Goal: Information Seeking & Learning: Learn about a topic

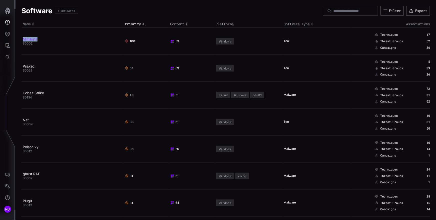
copy link "Mimikatz"
drag, startPoint x: 39, startPoint y: 40, endPoint x: 23, endPoint y: 39, distance: 16.3
click at [23, 39] on h2 "Mimikatz" at bounding box center [71, 39] width 96 height 5
drag, startPoint x: 46, startPoint y: 67, endPoint x: 23, endPoint y: 66, distance: 23.0
click at [23, 66] on h2 "PsExec" at bounding box center [71, 66] width 96 height 5
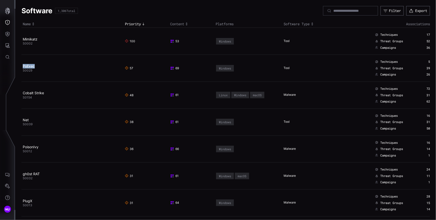
copy link "PsExec"
copy link "Cobalt Strike"
drag, startPoint x: 57, startPoint y: 92, endPoint x: 23, endPoint y: 92, distance: 33.8
click at [23, 92] on h2 "Cobalt Strike" at bounding box center [71, 93] width 96 height 5
drag, startPoint x: 49, startPoint y: 119, endPoint x: 24, endPoint y: 119, distance: 24.8
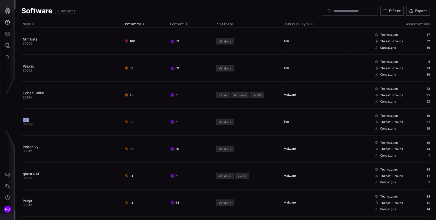
click at [24, 119] on h2 "Net" at bounding box center [71, 120] width 96 height 5
copy link "Net"
drag, startPoint x: 46, startPoint y: 147, endPoint x: 23, endPoint y: 146, distance: 22.8
click at [23, 146] on h2 "PoisonIvy" at bounding box center [71, 147] width 96 height 5
copy link "PoisonIvy"
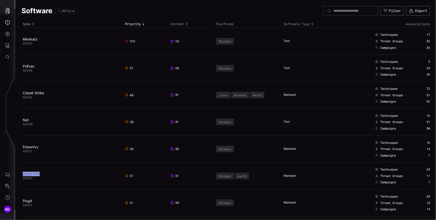
drag, startPoint x: 51, startPoint y: 175, endPoint x: 23, endPoint y: 173, distance: 28.1
click at [23, 173] on h2 "gh0st RAT" at bounding box center [71, 174] width 96 height 5
copy link "gh0st RAT"
drag, startPoint x: 37, startPoint y: 45, endPoint x: 24, endPoint y: 43, distance: 13.1
click at [24, 43] on td "Mimikatz S0002" at bounding box center [73, 41] width 102 height 27
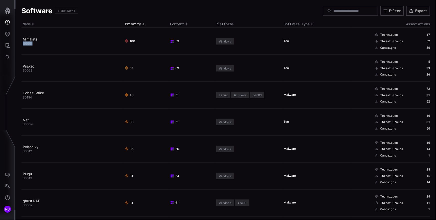
copy span "S0002"
copy span "S0029"
drag, startPoint x: 38, startPoint y: 73, endPoint x: 22, endPoint y: 71, distance: 15.4
click at [22, 71] on td "PsExec S0029" at bounding box center [73, 68] width 102 height 27
click at [8, 22] on icon "Threat Exposure" at bounding box center [7, 22] width 5 height 5
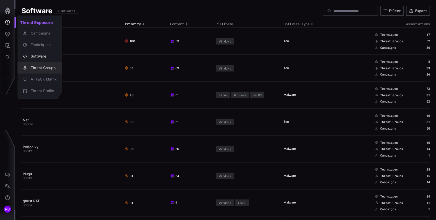
click at [47, 65] on div "Threat Groups" at bounding box center [42, 68] width 29 height 6
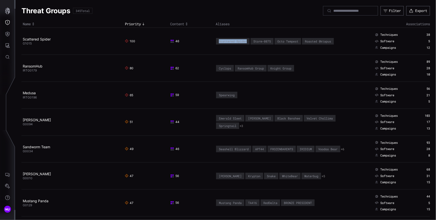
copy div "Scattered Spider"
drag, startPoint x: 213, startPoint y: 40, endPoint x: 247, endPoint y: 40, distance: 33.8
click at [247, 40] on td "Scattered Spider Storm-0875 Octo Tempest Roasted 0ktapus" at bounding box center [283, 41] width 136 height 27
copy div "Storm-0875"
drag, startPoint x: 253, startPoint y: 41, endPoint x: 272, endPoint y: 41, distance: 19.5
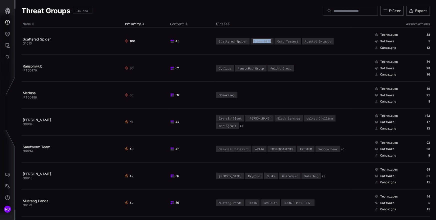
click at [272, 41] on div "Storm-0875" at bounding box center [262, 41] width 23 height 7
click at [278, 40] on div "Octo Tempest" at bounding box center [288, 42] width 21 height 4
click at [279, 41] on div "Octo Tempest" at bounding box center [288, 42] width 21 height 4
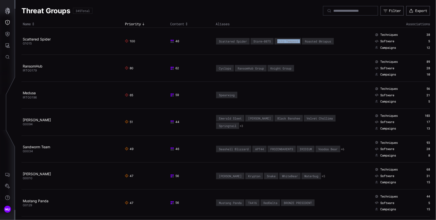
copy div "Octo Tempest"
drag, startPoint x: 337, startPoint y: 42, endPoint x: 306, endPoint y: 43, distance: 31.0
click at [306, 43] on td "Scattered Spider Storm-0875 Octo Tempest Roasted 0ktapus" at bounding box center [283, 41] width 136 height 27
copy div "Roasted 0ktapus"
copy link "Scattered Spider"
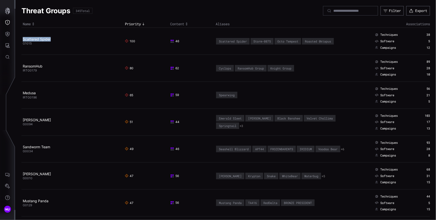
drag, startPoint x: 57, startPoint y: 39, endPoint x: 67, endPoint y: 35, distance: 10.8
click at [67, 35] on td "Scattered Spider G1015" at bounding box center [73, 41] width 102 height 27
copy span "G1015"
drag, startPoint x: 39, startPoint y: 49, endPoint x: 21, endPoint y: 45, distance: 17.8
click at [22, 45] on td "Scattered Spider G1015" at bounding box center [73, 41] width 102 height 27
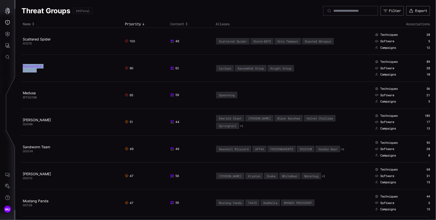
drag, startPoint x: 73, startPoint y: 69, endPoint x: 23, endPoint y: 65, distance: 49.9
click at [23, 65] on td "RansomHub IRTG0179" at bounding box center [73, 68] width 102 height 27
copy td "RansomHub IRTG0179"
copy link "Medusa"
drag, startPoint x: 42, startPoint y: 94, endPoint x: 23, endPoint y: 94, distance: 19.0
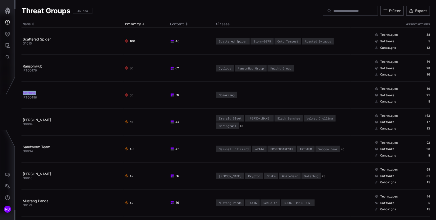
click at [23, 94] on h2 "Medusa" at bounding box center [71, 93] width 96 height 5
drag, startPoint x: 42, startPoint y: 100, endPoint x: 23, endPoint y: 97, distance: 19.7
click at [23, 97] on td "Medusa IRTG0196" at bounding box center [73, 95] width 102 height 27
copy span "IRTG0196"
drag, startPoint x: 51, startPoint y: 121, endPoint x: 23, endPoint y: 119, distance: 28.3
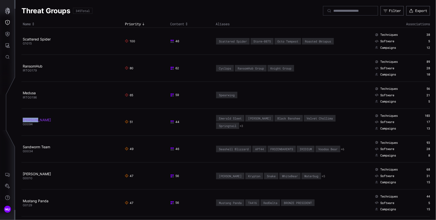
click at [23, 119] on h2 "[PERSON_NAME]" at bounding box center [71, 120] width 96 height 5
copy link "[PERSON_NAME]"
drag, startPoint x: 44, startPoint y: 127, endPoint x: 23, endPoint y: 125, distance: 20.9
click at [23, 125] on td "Kimsuky G0094" at bounding box center [73, 122] width 102 height 27
copy span "G0094"
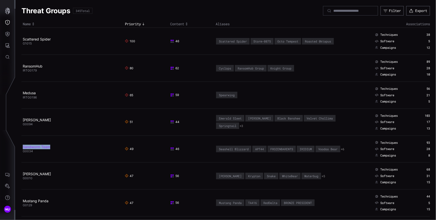
copy link "Sandworm Team"
drag, startPoint x: 73, startPoint y: 147, endPoint x: 24, endPoint y: 146, distance: 49.0
click at [24, 146] on h2 "Sandworm Team" at bounding box center [71, 147] width 96 height 5
drag, startPoint x: 38, startPoint y: 157, endPoint x: 23, endPoint y: 153, distance: 15.8
click at [23, 153] on td "Sandworm Team G0034" at bounding box center [73, 149] width 102 height 27
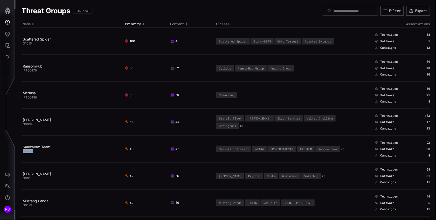
copy span "G0034"
drag, startPoint x: 35, startPoint y: 173, endPoint x: 22, endPoint y: 174, distance: 13.1
click at [22, 174] on td "Turla G0010" at bounding box center [73, 176] width 102 height 27
drag, startPoint x: 42, startPoint y: 175, endPoint x: 23, endPoint y: 174, distance: 18.8
click at [23, 174] on h2 "[PERSON_NAME]" at bounding box center [71, 174] width 96 height 5
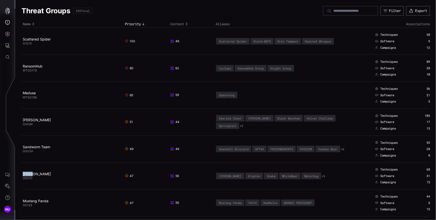
copy link "[PERSON_NAME]"
copy span "G0010"
drag, startPoint x: 41, startPoint y: 178, endPoint x: 23, endPoint y: 178, distance: 18.3
click at [23, 178] on td "Turla G0010" at bounding box center [73, 176] width 102 height 27
click at [56, 175] on h2 "[PERSON_NAME]" at bounding box center [71, 174] width 96 height 5
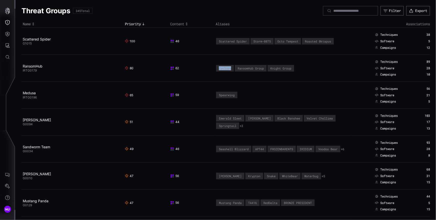
drag, startPoint x: 231, startPoint y: 69, endPoint x: 217, endPoint y: 69, distance: 14.5
click at [217, 69] on div "Cyclops" at bounding box center [225, 68] width 18 height 7
copy div "Cyclops"
click at [254, 69] on div "RansomHub Group" at bounding box center [251, 69] width 26 height 4
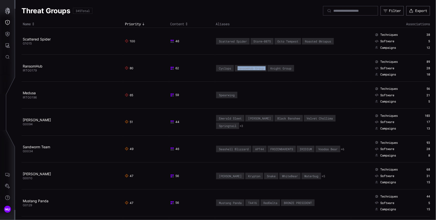
click at [254, 69] on div "RansomHub Group" at bounding box center [251, 69] width 26 height 4
copy div "RansomHub Group"
click at [287, 67] on div "Knight Group" at bounding box center [281, 69] width 21 height 4
click at [285, 68] on div "Knight Group" at bounding box center [281, 69] width 21 height 4
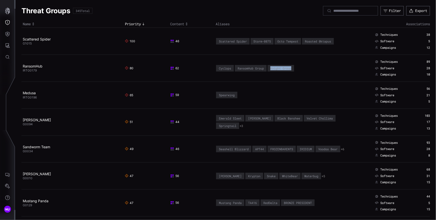
click at [285, 68] on div "Knight Group" at bounding box center [281, 69] width 21 height 4
click at [226, 95] on div "Spearwing" at bounding box center [227, 95] width 16 height 4
copy div "Spearwing"
click at [231, 119] on div "Emerald Sleet" at bounding box center [230, 119] width 23 height 4
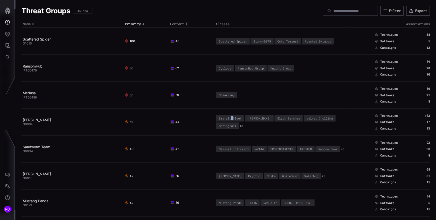
click at [231, 119] on div "Emerald Sleet" at bounding box center [230, 119] width 23 height 4
copy div "Emerald Sleet"
click at [252, 119] on div "[PERSON_NAME]" at bounding box center [259, 119] width 23 height 4
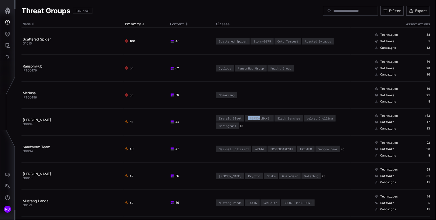
click at [252, 119] on div "[PERSON_NAME]" at bounding box center [259, 119] width 23 height 4
copy div "[PERSON_NAME]"
click at [278, 119] on div "Black Banshee" at bounding box center [289, 119] width 23 height 4
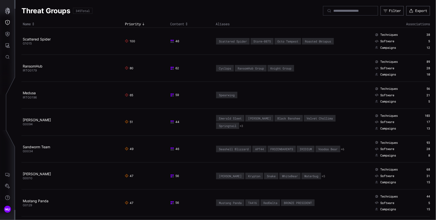
click at [314, 119] on div "Velvet Chollima" at bounding box center [320, 119] width 26 height 4
copy div "Velvet Chollima"
click at [232, 126] on div "Springtail" at bounding box center [228, 126] width 18 height 4
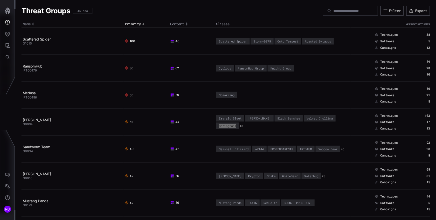
click at [232, 126] on div "Springtail" at bounding box center [228, 126] width 18 height 4
click at [240, 147] on div "Seashell Blizzard" at bounding box center [234, 149] width 30 height 4
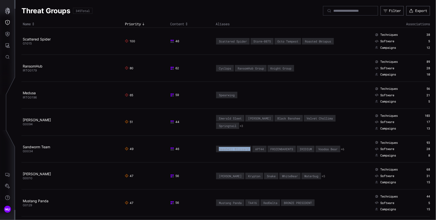
copy div "Seashell Blizzard"
click at [260, 147] on div "APT44" at bounding box center [259, 149] width 9 height 4
copy div "APT44"
click at [284, 147] on div "FROZENBARENTS" at bounding box center [282, 149] width 23 height 4
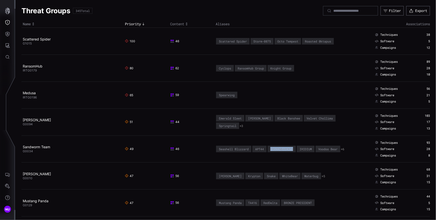
click at [284, 147] on div "FROZENBARENTS" at bounding box center [282, 149] width 23 height 4
copy div "FROZENBARENTS"
click at [327, 148] on div "Voodoo Bear" at bounding box center [328, 149] width 19 height 4
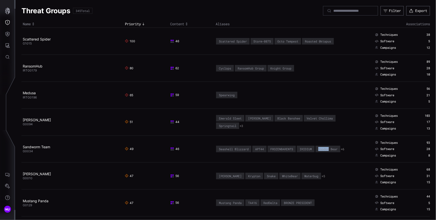
click at [327, 148] on div "Voodoo Bear" at bounding box center [328, 149] width 19 height 4
click at [305, 176] on div "Waterbug" at bounding box center [312, 176] width 14 height 4
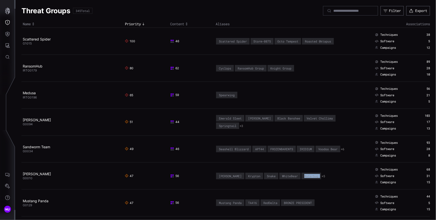
click at [305, 176] on div "Waterbug" at bounding box center [312, 176] width 14 height 4
copy div "Waterbug"
click at [322, 177] on button "+ 5" at bounding box center [324, 176] width 4 height 4
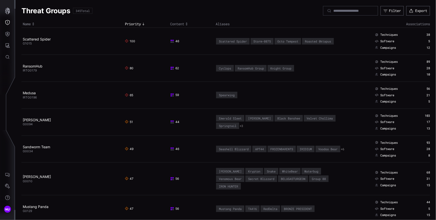
click at [268, 157] on td "Seashell Blizzard APT44 FROZENBARENTS IRIDIUM Voodoo Bear + 6" at bounding box center [283, 149] width 136 height 27
click at [341, 151] on button "+ 6" at bounding box center [343, 149] width 4 height 4
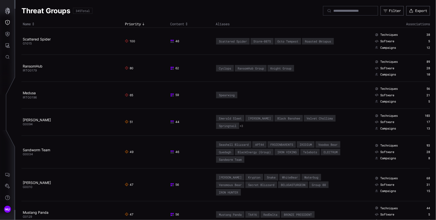
click at [290, 153] on div "IRON VIKING" at bounding box center [287, 152] width 19 height 4
click at [286, 154] on div "IRON VIKING" at bounding box center [287, 152] width 25 height 7
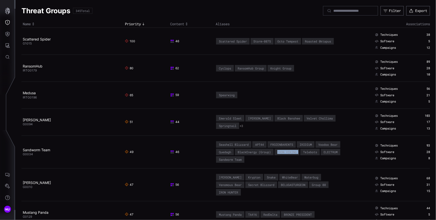
click at [286, 154] on div "IRON VIKING" at bounding box center [287, 152] width 25 height 7
copy div "IRON VIKING"
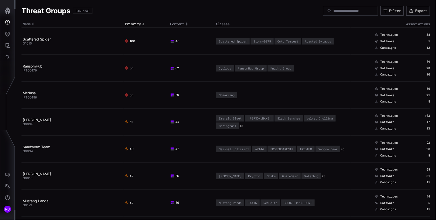
click at [341, 151] on button "+ 6" at bounding box center [343, 149] width 4 height 4
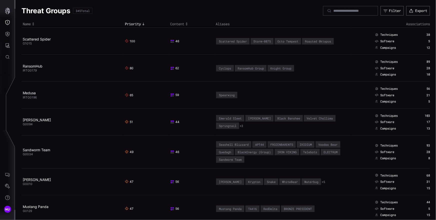
click at [313, 154] on div "Telebots" at bounding box center [311, 152] width 20 height 7
click at [314, 152] on div "Telebots" at bounding box center [310, 152] width 14 height 4
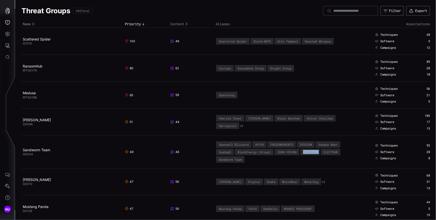
click at [314, 152] on div "Telebots" at bounding box center [310, 152] width 14 height 4
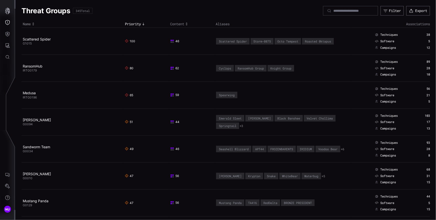
click at [229, 203] on div "Mustang Panda" at bounding box center [230, 203] width 23 height 4
copy div "Mustang Panda"
click at [252, 204] on div "TA416" at bounding box center [252, 203] width 9 height 4
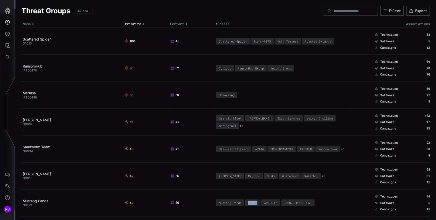
click at [252, 204] on div "TA416" at bounding box center [252, 203] width 9 height 4
copy div "TA416"
click at [9, 24] on icon "Threat Exposure" at bounding box center [7, 22] width 5 height 5
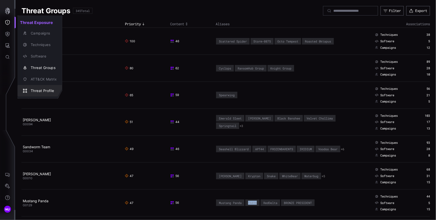
click at [33, 91] on div "Threat Profile" at bounding box center [42, 91] width 29 height 6
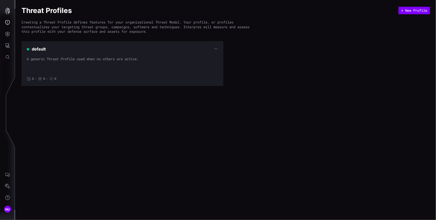
click at [302, 123] on div "Threat Profiles + New Profile Creating a Threat Profile defines features for yo…" at bounding box center [226, 110] width 421 height 220
click at [61, 24] on div "Creating a Threat Profile defines features for your organizational Threat Model…" at bounding box center [138, 27] width 233 height 14
click at [12, 18] on button "Threat Exposure" at bounding box center [7, 23] width 15 height 12
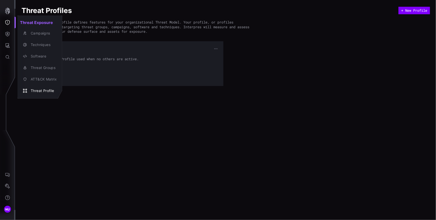
click at [402, 106] on div at bounding box center [218, 110] width 436 height 220
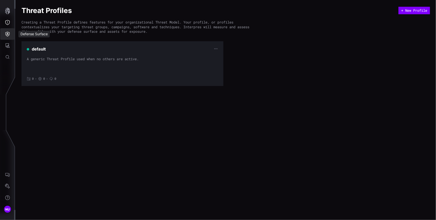
click at [11, 35] on button "Defense Surface" at bounding box center [7, 34] width 15 height 12
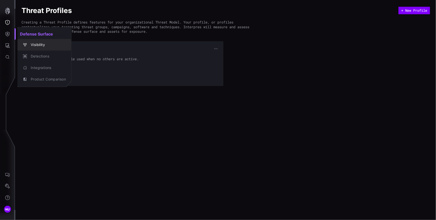
click at [35, 44] on div "Visibility" at bounding box center [47, 45] width 38 height 6
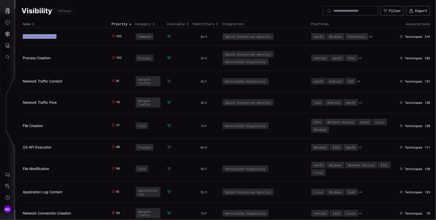
copy link "Command Execution"
drag, startPoint x: 56, startPoint y: 36, endPoint x: 23, endPoint y: 35, distance: 33.0
click at [23, 35] on h2 "Command Execution" at bounding box center [64, 36] width 83 height 5
copy link "Process Creation"
drag, startPoint x: 49, startPoint y: 60, endPoint x: 23, endPoint y: 57, distance: 26.8
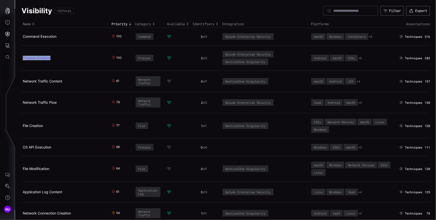
click at [23, 57] on td "Process Creation" at bounding box center [66, 58] width 89 height 25
copy link "Network Traffic Content"
drag, startPoint x: 67, startPoint y: 82, endPoint x: 23, endPoint y: 79, distance: 43.6
click at [23, 79] on td "Network Traffic Content" at bounding box center [66, 81] width 89 height 21
drag, startPoint x: 74, startPoint y: 105, endPoint x: 23, endPoint y: 102, distance: 50.9
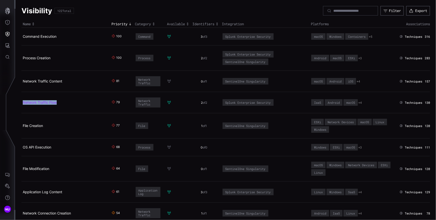
click at [23, 102] on td "Network Traffic Flow" at bounding box center [66, 102] width 89 height 21
copy link "Network Traffic Flow"
copy link "File Creation"
drag, startPoint x: 43, startPoint y: 126, endPoint x: 23, endPoint y: 123, distance: 19.9
click at [23, 124] on h2 "File Creation" at bounding box center [64, 126] width 83 height 5
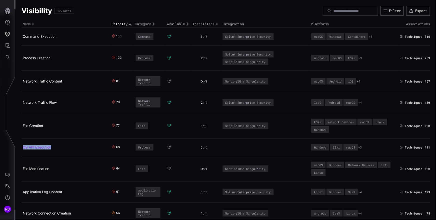
copy link "OS API Execution"
drag, startPoint x: 59, startPoint y: 150, endPoint x: 23, endPoint y: 147, distance: 35.9
click at [23, 147] on td "OS API Execution" at bounding box center [66, 148] width 89 height 18
copy link "File Modification"
drag, startPoint x: 56, startPoint y: 170, endPoint x: 23, endPoint y: 168, distance: 33.1
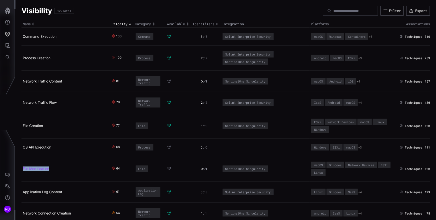
click at [23, 168] on h2 "File Modification" at bounding box center [64, 169] width 83 height 5
click at [141, 36] on div "Command" at bounding box center [145, 37] width 12 height 4
copy tr "Command"
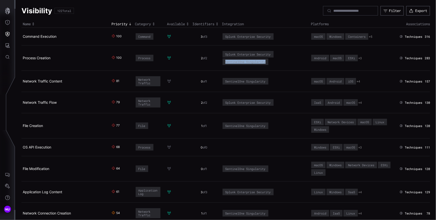
drag, startPoint x: 276, startPoint y: 65, endPoint x: 226, endPoint y: 61, distance: 49.7
click at [226, 61] on td "Splunk Enterprise Security SentinelOne Singularity" at bounding box center [265, 58] width 89 height 25
drag, startPoint x: 151, startPoint y: 60, endPoint x: 137, endPoint y: 59, distance: 14.3
click at [137, 59] on div "Process" at bounding box center [145, 58] width 18 height 7
drag, startPoint x: 148, startPoint y: 83, endPoint x: 136, endPoint y: 80, distance: 12.7
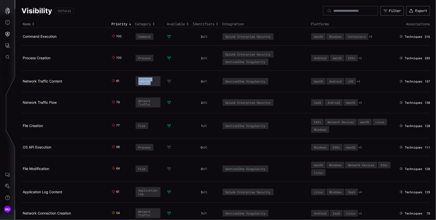
click at [136, 80] on div "Network Traffic" at bounding box center [148, 81] width 25 height 10
click at [145, 103] on div "Network Traffic" at bounding box center [148, 102] width 19 height 7
drag, startPoint x: 145, startPoint y: 127, endPoint x: 136, endPoint y: 125, distance: 9.8
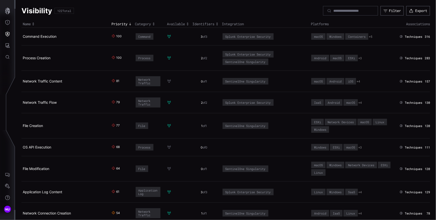
click at [145, 127] on div "File" at bounding box center [142, 126] width 13 height 7
click at [136, 125] on div "File" at bounding box center [142, 126] width 13 height 7
click at [144, 126] on div "File" at bounding box center [142, 126] width 13 height 7
click at [140, 168] on div "File" at bounding box center [142, 169] width 7 height 4
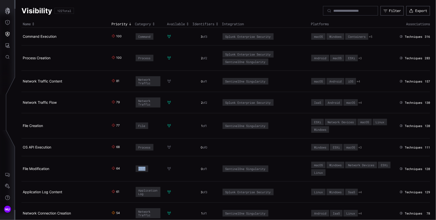
click at [140, 168] on div "File" at bounding box center [142, 169] width 7 height 4
click at [141, 190] on div "Application Log" at bounding box center [148, 192] width 19 height 7
drag, startPoint x: 69, startPoint y: 197, endPoint x: 24, endPoint y: 191, distance: 45.7
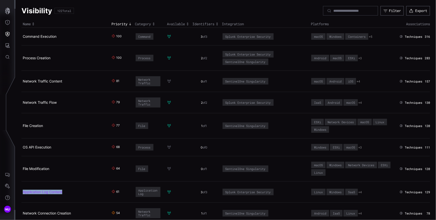
click at [24, 191] on td "Application Log Content" at bounding box center [66, 192] width 89 height 21
drag, startPoint x: 77, startPoint y: 214, endPoint x: 23, endPoint y: 210, distance: 53.9
click at [23, 211] on h2 "Network Connection Creation" at bounding box center [64, 213] width 83 height 5
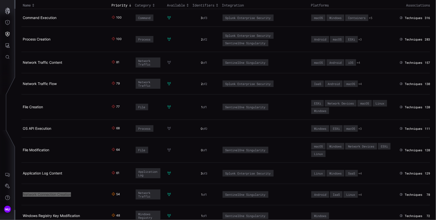
scroll to position [34, 0]
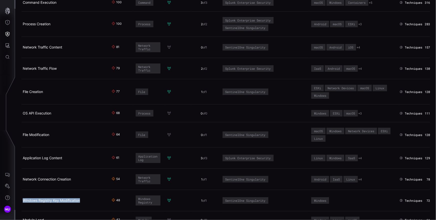
drag, startPoint x: 89, startPoint y: 202, endPoint x: 23, endPoint y: 196, distance: 66.1
click at [23, 196] on td "Windows Registry Key Modification" at bounding box center [66, 200] width 89 height 21
drag, startPoint x: 85, startPoint y: 203, endPoint x: 24, endPoint y: 199, distance: 61.2
click at [24, 199] on td "Windows Registry Key Modification" at bounding box center [66, 200] width 89 height 21
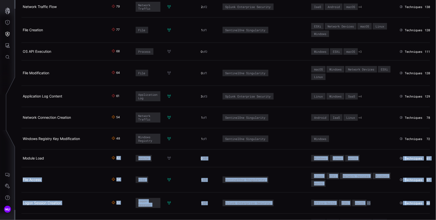
scroll to position [106, 0]
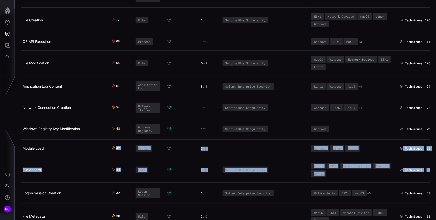
drag, startPoint x: 48, startPoint y: 218, endPoint x: 60, endPoint y: 175, distance: 44.8
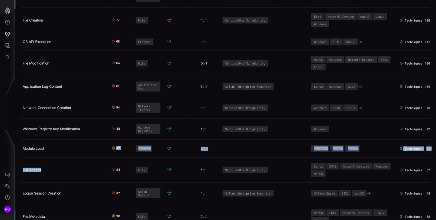
click at [53, 159] on td "File Access" at bounding box center [66, 170] width 89 height 25
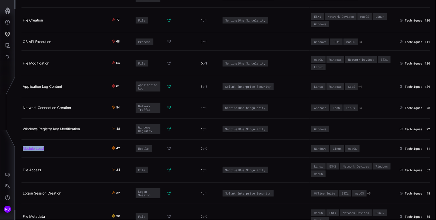
drag, startPoint x: 47, startPoint y: 150, endPoint x: 23, endPoint y: 146, distance: 24.5
click at [23, 146] on td "Module Load" at bounding box center [66, 149] width 89 height 18
click at [9, 35] on icon "Defense Surface" at bounding box center [7, 34] width 5 height 5
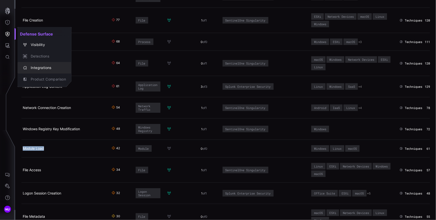
click at [45, 65] on div "Integrations" at bounding box center [47, 68] width 38 height 6
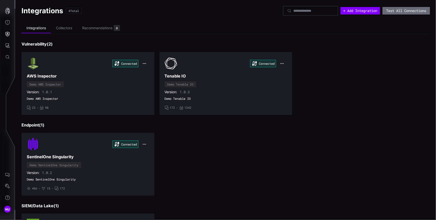
click at [162, 36] on div "Integrations Collectors Recommendations 0 Vulnerability ( 2 ) Connected AWS Ins…" at bounding box center [226, 150] width 409 height 254
click at [10, 34] on icon "Defense Surface" at bounding box center [7, 34] width 5 height 5
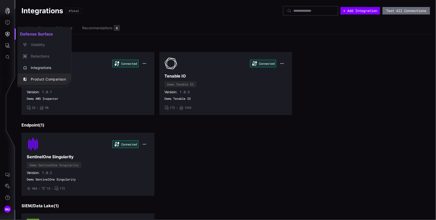
click at [61, 77] on div "Product Comparison" at bounding box center [47, 79] width 38 height 6
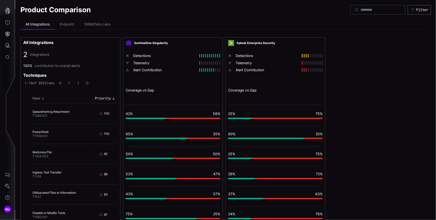
click at [260, 36] on div "All Integrations Endpoint SIEM/Data Lake All Integrations 2 integrations 100% c…" at bounding box center [226, 166] width 411 height 293
click at [12, 47] on button "Attack Surface" at bounding box center [7, 46] width 15 height 12
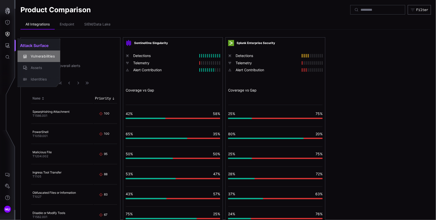
click at [45, 53] on div "Vulnerabilities" at bounding box center [41, 56] width 27 height 6
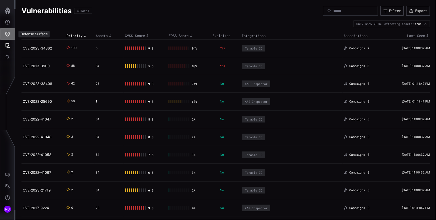
click at [10, 34] on icon "Defense Surface" at bounding box center [8, 34] width 4 height 5
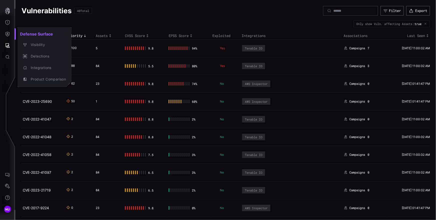
click at [11, 35] on div at bounding box center [218, 110] width 436 height 220
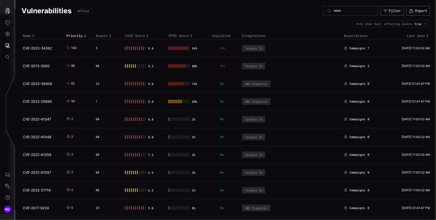
click at [11, 35] on button "Defense Surface" at bounding box center [7, 34] width 15 height 12
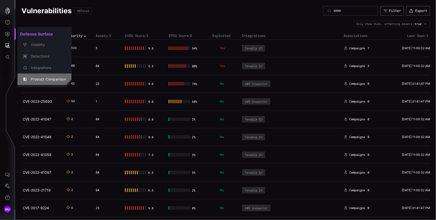
click at [50, 78] on div "Product Comparison" at bounding box center [47, 79] width 38 height 6
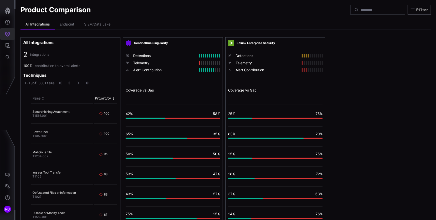
click at [7, 33] on icon "Defense Surface" at bounding box center [7, 34] width 5 height 5
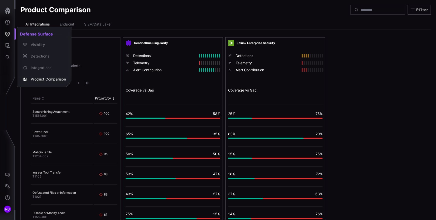
click at [161, 26] on div at bounding box center [218, 110] width 436 height 220
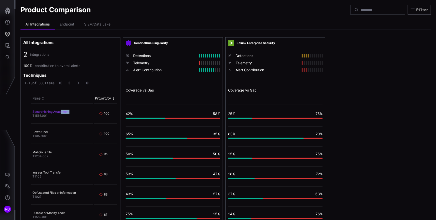
drag, startPoint x: 80, startPoint y: 112, endPoint x: 61, endPoint y: 112, distance: 19.5
click at [61, 112] on h4 "Spearphishing Attachment" at bounding box center [61, 112] width 56 height 4
drag, startPoint x: 58, startPoint y: 131, endPoint x: 33, endPoint y: 130, distance: 24.8
click at [33, 130] on h4 "PowerShell" at bounding box center [61, 132] width 56 height 4
drag, startPoint x: 57, startPoint y: 152, endPoint x: 32, endPoint y: 151, distance: 24.5
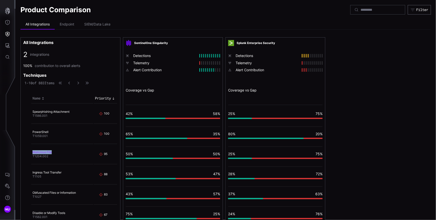
click at [33, 151] on h4 "Malicious File" at bounding box center [61, 152] width 56 height 4
drag, startPoint x: 60, startPoint y: 172, endPoint x: 33, endPoint y: 170, distance: 27.9
click at [33, 170] on td "Ingress Tool Transfer T1105" at bounding box center [62, 175] width 62 height 20
drag, startPoint x: 81, startPoint y: 193, endPoint x: 33, endPoint y: 191, distance: 47.8
click at [33, 191] on h4 "Obfuscated Files or Information" at bounding box center [61, 193] width 56 height 4
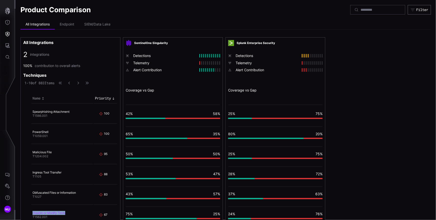
drag, startPoint x: 72, startPoint y: 212, endPoint x: 33, endPoint y: 211, distance: 38.8
click at [33, 211] on h4 "Disable or Modify Tools" at bounding box center [61, 213] width 56 height 4
drag, startPoint x: 57, startPoint y: 117, endPoint x: 32, endPoint y: 115, distance: 25.1
click at [32, 115] on td "Spearphishing Attachment T1566.001" at bounding box center [62, 114] width 62 height 20
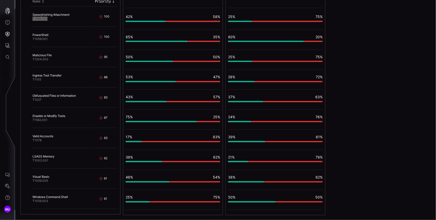
scroll to position [19, 0]
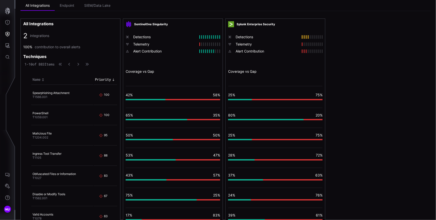
drag, startPoint x: 98, startPoint y: 64, endPoint x: 109, endPoint y: 63, distance: 11.3
click at [109, 64] on div "1 - 10 of 883 Items" at bounding box center [71, 64] width 92 height 5
click at [110, 64] on div "1 - 10 of 883 Items" at bounding box center [71, 64] width 92 height 5
click at [64, 7] on li "Endpoint" at bounding box center [67, 6] width 25 height 10
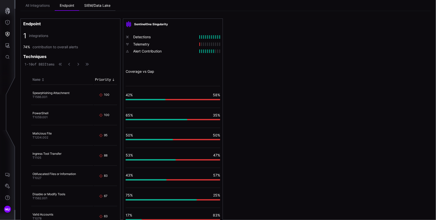
click at [89, 1] on li "SIEM/Data Lake" at bounding box center [97, 6] width 36 height 10
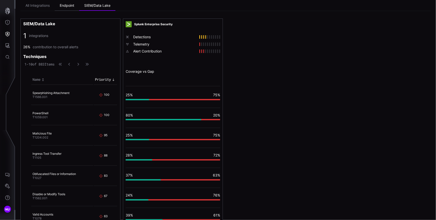
click at [69, 3] on li "Endpoint" at bounding box center [67, 6] width 25 height 10
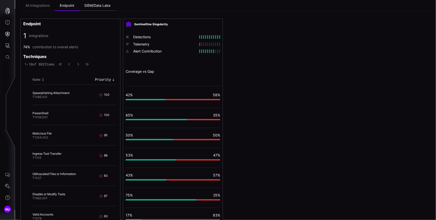
click at [98, 4] on li "SIEM/Data Lake" at bounding box center [97, 6] width 36 height 10
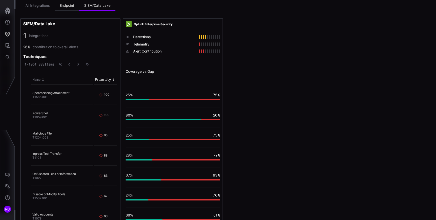
click at [68, 5] on li "Endpoint" at bounding box center [67, 6] width 25 height 10
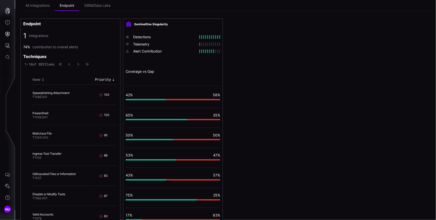
click at [299, 41] on div "Endpoint 1 integrations 74% contribution to overall alerts Techniques 1 - 10 of…" at bounding box center [226, 156] width 411 height 275
click at [9, 10] on icon "button" at bounding box center [7, 11] width 7 height 7
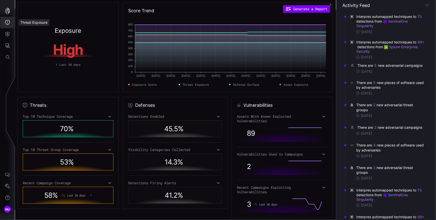
click at [8, 24] on icon "Threat Exposure" at bounding box center [7, 22] width 5 height 5
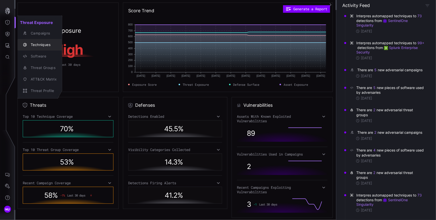
click at [45, 46] on div "Techniques" at bounding box center [42, 45] width 29 height 6
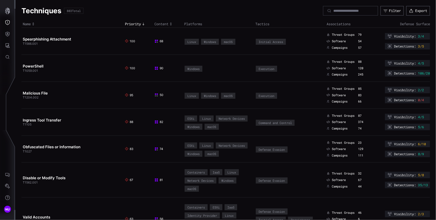
click at [401, 72] on span "Detections :" at bounding box center [405, 73] width 22 height 4
click at [390, 74] on div "Detections : 106/20" at bounding box center [407, 73] width 45 height 7
click at [388, 74] on icon at bounding box center [390, 73] width 4 height 4
click at [411, 70] on div "Detections : 106/20" at bounding box center [407, 73] width 45 height 7
click at [424, 73] on span "106/20" at bounding box center [424, 73] width 12 height 4
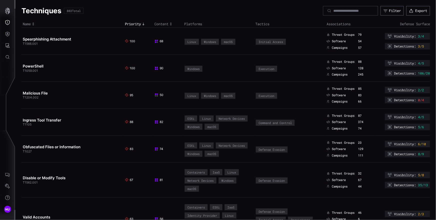
click at [402, 74] on span "Detections :" at bounding box center [405, 73] width 22 height 4
click at [389, 73] on icon at bounding box center [390, 73] width 5 height 5
click at [403, 73] on span "Detections :" at bounding box center [405, 73] width 22 height 4
click at [379, 74] on div "Visibility : 4/5 Detections : 106/20" at bounding box center [404, 68] width 54 height 17
click at [36, 65] on link "PowerShell" at bounding box center [33, 66] width 21 height 5
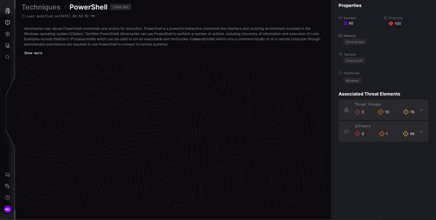
scroll to position [1055, 225]
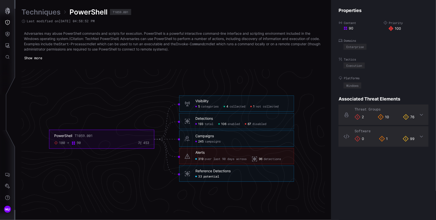
click at [208, 176] on span "potential" at bounding box center [212, 177] width 16 height 4
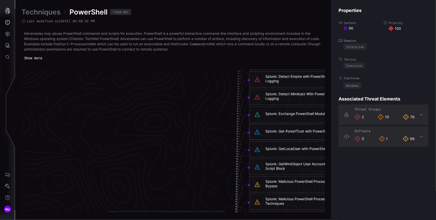
scroll to position [882, 225]
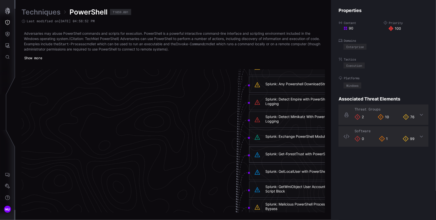
click at [282, 99] on div "Splunk: Detect Empire with PowerShell Script Block Logging" at bounding box center [313, 101] width 94 height 9
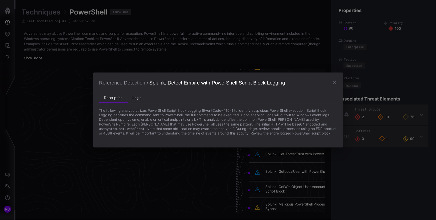
click at [140, 98] on li "Logic" at bounding box center [137, 98] width 19 height 10
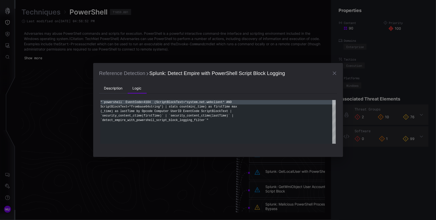
click at [116, 90] on li "Description" at bounding box center [113, 89] width 29 height 10
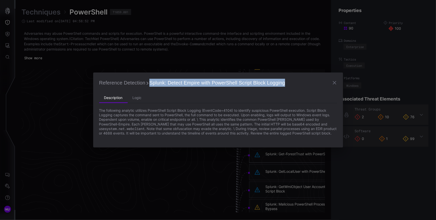
drag, startPoint x: 285, startPoint y: 83, endPoint x: 150, endPoint y: 82, distance: 134.6
click at [150, 82] on h2 "Reference Detection Splunk: Detect Empire with PowerShell Script Block Logging" at bounding box center [218, 83] width 238 height 9
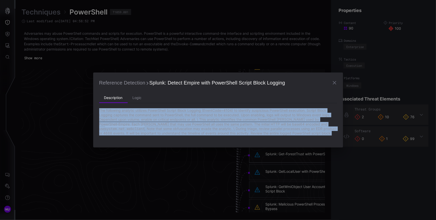
drag, startPoint x: 99, startPoint y: 110, endPoint x: 338, endPoint y: 133, distance: 239.4
click at [338, 133] on div "Reference Detection Splunk: Detect Empire with PowerShell Script Block Logging …" at bounding box center [218, 110] width 250 height 75
click at [259, 116] on p "The following analytic utilizes PowerShell Script Block Logging (EventCode=4104…" at bounding box center [218, 121] width 238 height 27
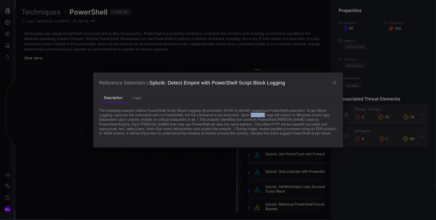
click at [259, 116] on p "The following analytic utilizes PowerShell Script Block Logging (EventCode=4104…" at bounding box center [218, 121] width 238 height 27
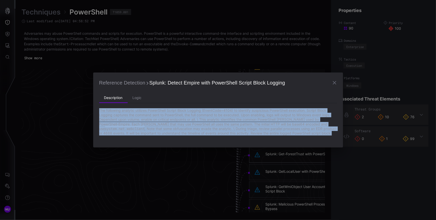
click at [259, 116] on p "The following analytic utilizes PowerShell Script Block Logging (EventCode=4104…" at bounding box center [218, 121] width 238 height 27
click at [135, 99] on li "Logic" at bounding box center [137, 98] width 19 height 10
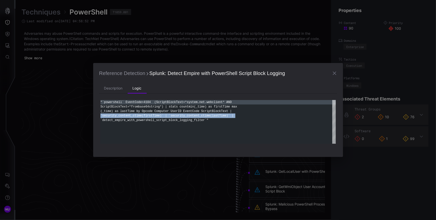
scroll to position [13, 0]
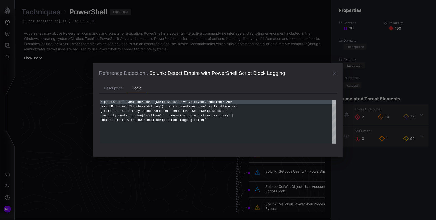
click at [193, 114] on div ""`powershell` EventCode=4104 (ScriptBlockText=*sy stem.net.webclient* AND Scrip…" at bounding box center [219, 122] width 236 height 44
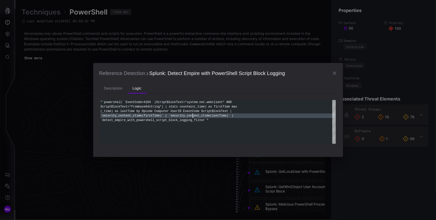
click at [193, 114] on div ""`powershell` EventCode=4104 (ScriptBlockText=*sy stem.net.webclient* AND Scrip…" at bounding box center [219, 122] width 236 height 44
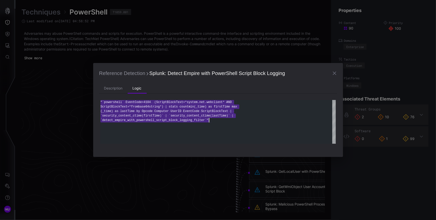
click at [193, 114] on div ""`powershell` EventCode=4104 (ScriptBlockText=*sy stem.net.webclient* AND Scrip…" at bounding box center [219, 122] width 236 height 44
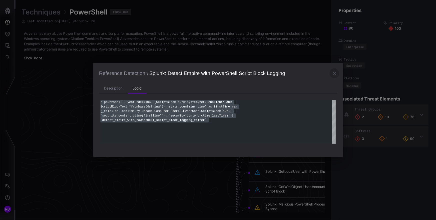
click at [332, 73] on icon "button" at bounding box center [335, 73] width 6 height 6
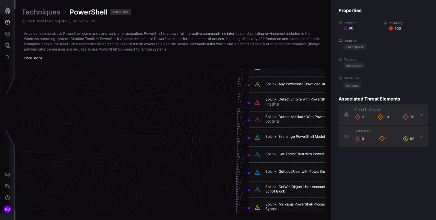
drag, startPoint x: 288, startPoint y: 123, endPoint x: 265, endPoint y: 116, distance: 24.1
click at [266, 116] on div "Splunk: Detect Mimikatz With PowerShell Script Block Logging" at bounding box center [313, 119] width 94 height 9
click at [291, 136] on div "Splunk: Exchange PowerShell Module Usage" at bounding box center [302, 136] width 73 height 5
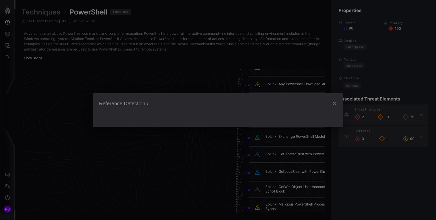
click at [291, 136] on div "Reference Detection" at bounding box center [218, 110] width 436 height 220
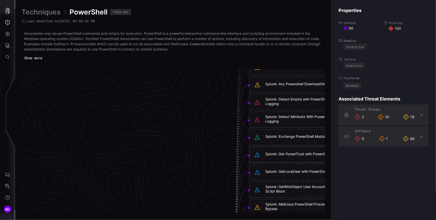
click at [291, 136] on div "Splunk: Exchange PowerShell Module Usage" at bounding box center [302, 136] width 73 height 5
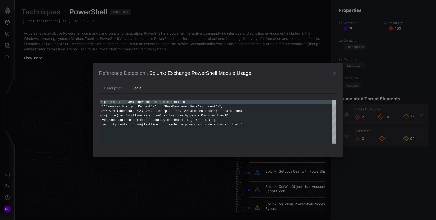
click at [334, 73] on icon "button" at bounding box center [335, 74] width 4 height 4
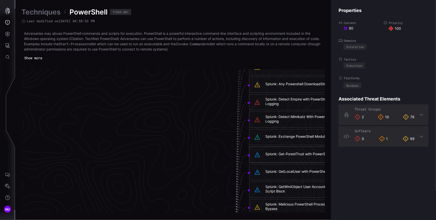
click at [288, 135] on div "Splunk: Exchange PowerShell Module Usage" at bounding box center [302, 136] width 73 height 5
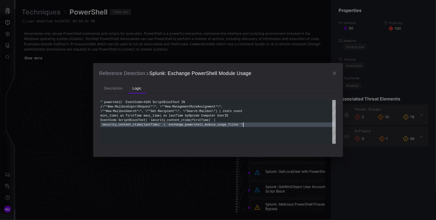
click at [288, 135] on div ""`powershell` EventCode=4104 ScriptBlockText IN (\"*New-MailboxExportRequest*\"…" at bounding box center [219, 122] width 236 height 44
click at [336, 73] on icon "button" at bounding box center [335, 73] width 6 height 6
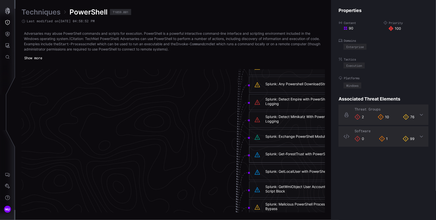
drag, startPoint x: 295, startPoint y: 138, endPoint x: 276, endPoint y: 133, distance: 19.4
click at [276, 133] on div "Splunk: Exchange PowerShell Module Usage" at bounding box center [306, 137] width 115 height 16
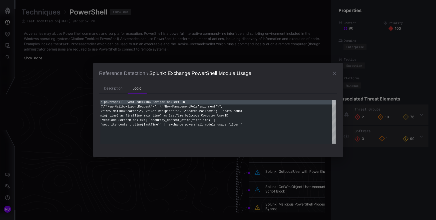
click at [271, 134] on div ""`powershell` EventCode=4104 ScriptBlockText IN (\"*New-MailboxExportRequest*\"…" at bounding box center [219, 122] width 236 height 44
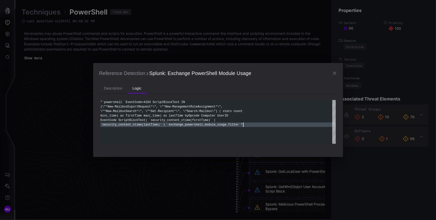
click at [235, 71] on span "Splunk: Exchange PowerShell Module Usage" at bounding box center [201, 74] width 102 height 6
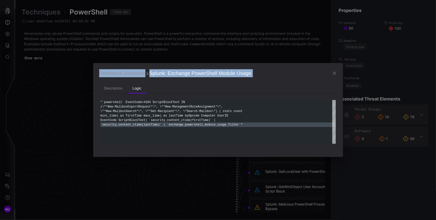
click at [235, 71] on span "Splunk: Exchange PowerShell Module Usage" at bounding box center [201, 74] width 102 height 6
click at [251, 73] on h2 "Reference Detection Splunk: Exchange PowerShell Module Usage" at bounding box center [218, 73] width 238 height 9
drag, startPoint x: 252, startPoint y: 74, endPoint x: 149, endPoint y: 75, distance: 102.5
click at [149, 75] on h2 "Reference Detection Splunk: Exchange PowerShell Module Usage" at bounding box center [218, 73] width 238 height 9
click at [335, 74] on icon "button" at bounding box center [335, 73] width 6 height 6
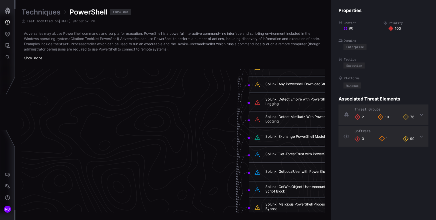
click at [280, 190] on div "Splunk: GetWmiObject User Account with PowerShell Script Block" at bounding box center [313, 189] width 94 height 9
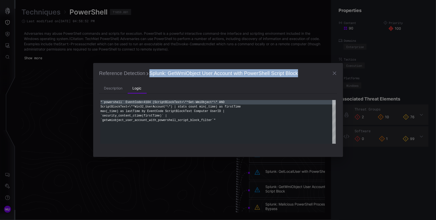
drag, startPoint x: 148, startPoint y: 74, endPoint x: 298, endPoint y: 75, distance: 149.6
click at [298, 75] on h2 "Reference Detection Splunk: GetWmiObject User Account with PowerShell Script Bl…" at bounding box center [218, 73] width 238 height 9
click at [336, 74] on icon "button" at bounding box center [335, 73] width 6 height 6
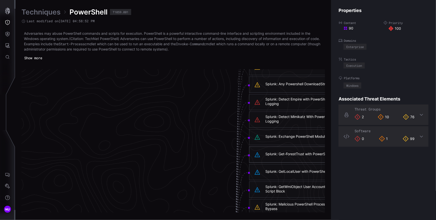
scroll to position [893, 225]
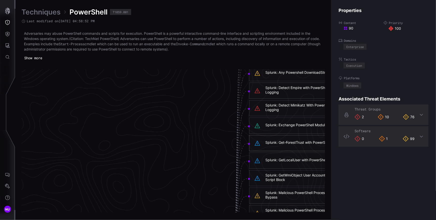
drag, startPoint x: 286, startPoint y: 196, endPoint x: 266, endPoint y: 194, distance: 19.7
click at [266, 194] on div "Splunk: Malicious PowerShell Process - Execution Policy Bypass" at bounding box center [313, 195] width 94 height 9
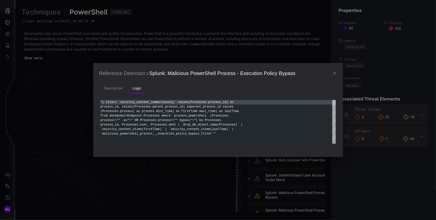
click at [152, 72] on span "Splunk: Malicious PowerShell Process - Execution Policy Bypass" at bounding box center [223, 74] width 146 height 6
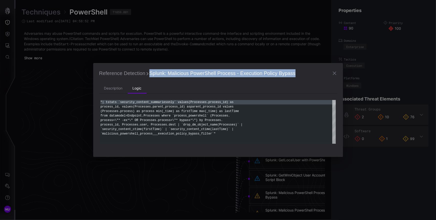
drag, startPoint x: 150, startPoint y: 73, endPoint x: 300, endPoint y: 76, distance: 149.8
click at [300, 76] on h2 "Reference Detection Splunk: Malicious PowerShell Process - Execution Policy Byp…" at bounding box center [218, 73] width 238 height 9
click at [335, 75] on icon "button" at bounding box center [335, 73] width 6 height 6
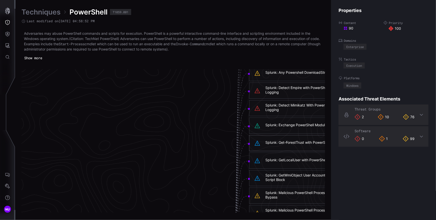
scroll to position [910, 225]
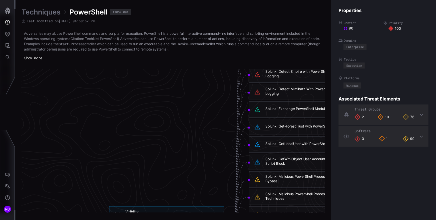
click at [282, 180] on div "Splunk: Malicious PowerShell Process - Execution Policy Bypass" at bounding box center [313, 178] width 94 height 9
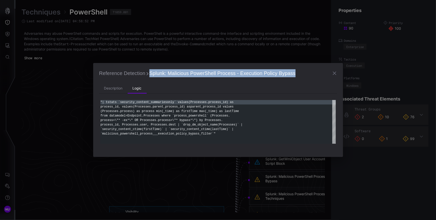
drag, startPoint x: 297, startPoint y: 74, endPoint x: 150, endPoint y: 74, distance: 147.8
click at [150, 74] on h2 "Reference Detection Splunk: Malicious PowerShell Process - Execution Policy Byp…" at bounding box center [218, 73] width 238 height 9
click at [337, 74] on icon "button" at bounding box center [335, 73] width 6 height 6
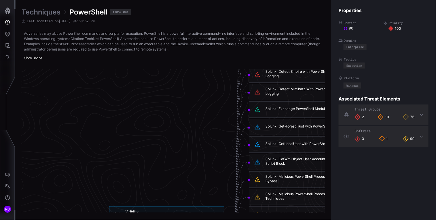
scroll to position [932, 225]
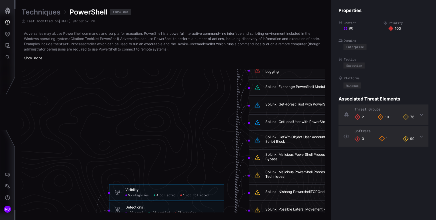
click at [269, 72] on div "Splunk: Detect Mimikatz With PowerShell Script Block Logging" at bounding box center [313, 69] width 94 height 9
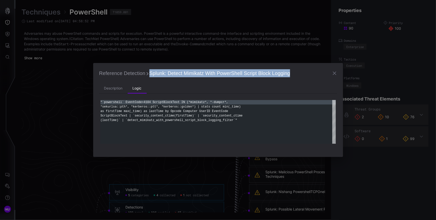
drag, startPoint x: 289, startPoint y: 74, endPoint x: 150, endPoint y: 73, distance: 139.3
click at [150, 73] on h2 "Reference Detection Splunk: Detect Mimikatz With PowerShell Script Block Logging" at bounding box center [218, 73] width 238 height 9
click at [337, 73] on icon "button" at bounding box center [335, 73] width 6 height 6
